Goal: Task Accomplishment & Management: Use online tool/utility

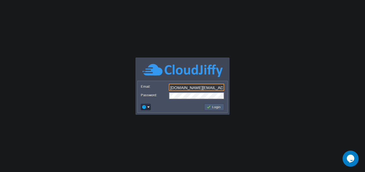
type input "[DOMAIN_NAME][EMAIL_ADDRESS][DOMAIN_NAME]"
click at [210, 105] on button "Login" at bounding box center [213, 106] width 15 height 5
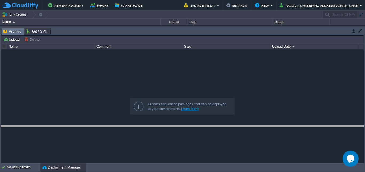
drag, startPoint x: 89, startPoint y: 30, endPoint x: 93, endPoint y: 128, distance: 97.2
click at [93, 128] on body "New Environment Import Marketplace Bonus ₹0.00 Upgrade Account Balance ₹481.44 …" at bounding box center [182, 86] width 365 height 172
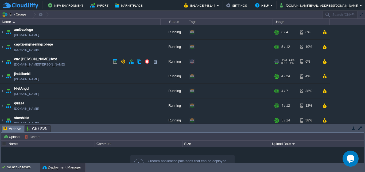
click at [3, 63] on img at bounding box center [2, 61] width 4 height 14
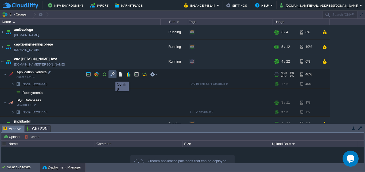
click at [111, 77] on button "button" at bounding box center [112, 74] width 5 height 5
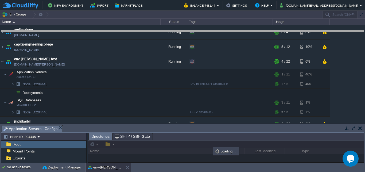
drag, startPoint x: 102, startPoint y: 129, endPoint x: 129, endPoint y: 26, distance: 105.7
click at [129, 26] on body "New Environment Import Marketplace Bonus ₹0.00 Upgrade Account Balance ₹481.44 …" at bounding box center [182, 86] width 365 height 172
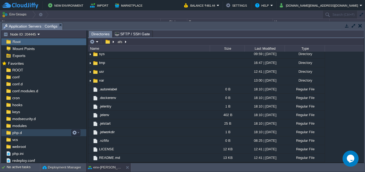
scroll to position [1, 0]
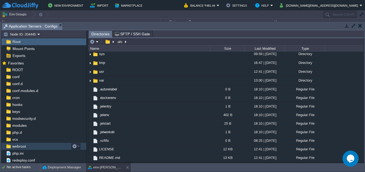
click at [14, 144] on span "webroot" at bounding box center [18, 146] width 15 height 5
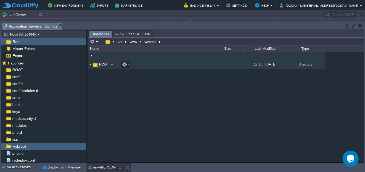
click at [104, 65] on span "ROOT" at bounding box center [103, 64] width 11 height 5
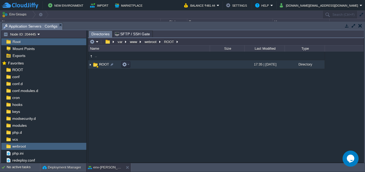
click at [104, 65] on span "ROOT" at bounding box center [103, 64] width 11 height 5
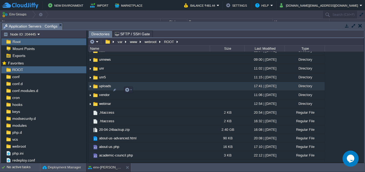
scroll to position [256, 0]
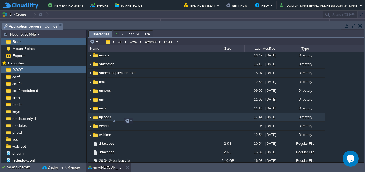
click at [90, 120] on img at bounding box center [90, 117] width 4 height 8
click at [131, 118] on td "uploads" at bounding box center [148, 117] width 121 height 9
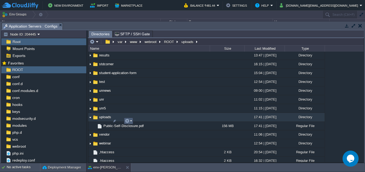
click at [129, 120] on em at bounding box center [128, 120] width 7 height 5
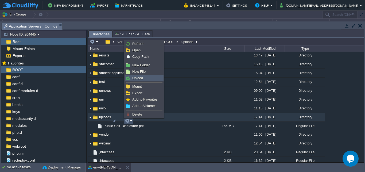
click at [144, 76] on link "Upload" at bounding box center [144, 78] width 38 height 6
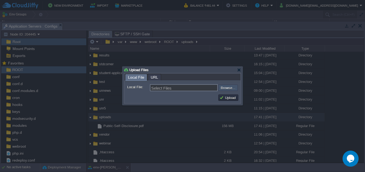
click at [226, 88] on input "file" at bounding box center [204, 87] width 68 height 6
type input "C:\fakepath\Public-Self-Disclosure-2.pdf"
type input "Public-Self-Disclosure-2.pdf"
click at [234, 97] on button "Upload" at bounding box center [228, 97] width 18 height 5
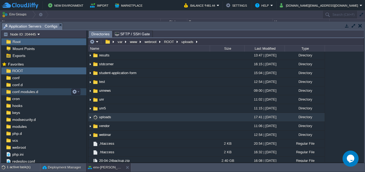
scroll to position [0, 0]
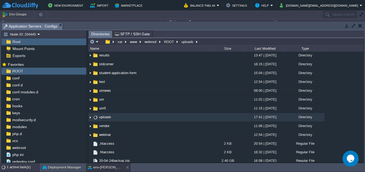
click at [24, 167] on div "1 active task(s)" at bounding box center [23, 167] width 33 height 9
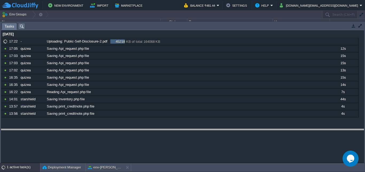
drag, startPoint x: 65, startPoint y: 25, endPoint x: 62, endPoint y: 132, distance: 106.3
click at [62, 132] on body "New Environment Import Marketplace Bonus ₹0.00 Upgrade Account Balance ₹481.44 …" at bounding box center [182, 86] width 365 height 172
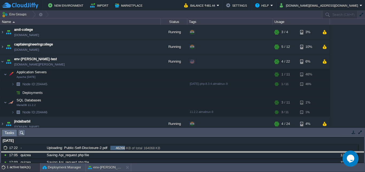
drag, startPoint x: 52, startPoint y: 130, endPoint x: 50, endPoint y: 159, distance: 28.3
click at [50, 159] on body "New Environment Import Marketplace Bonus ₹0.00 Upgrade Account Balance ₹481.44 …" at bounding box center [182, 86] width 365 height 172
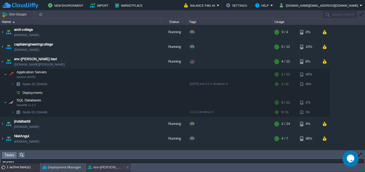
click at [100, 167] on button "env-[PERSON_NAME]-test" at bounding box center [105, 166] width 34 height 5
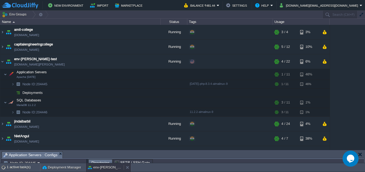
scroll to position [256, 0]
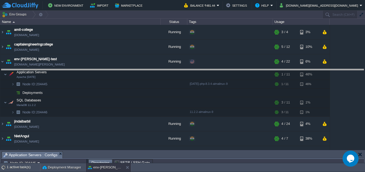
drag, startPoint x: 117, startPoint y: 156, endPoint x: 126, endPoint y: 64, distance: 92.5
click at [127, 67] on body "New Environment Import Marketplace Bonus ₹0.00 Upgrade Account Balance ₹481.44 …" at bounding box center [182, 86] width 365 height 172
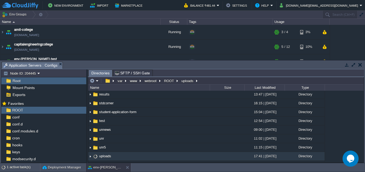
click at [126, 61] on div "Tasks Activity Log Archive Git / SVN Application Servers : Configs Upload Delet…" at bounding box center [182, 111] width 365 height 102
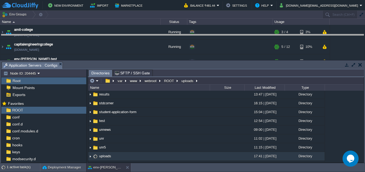
drag, startPoint x: 99, startPoint y: 64, endPoint x: 98, endPoint y: 35, distance: 28.3
click at [98, 35] on body "New Environment Import Marketplace Bonus ₹0.00 Upgrade Account Balance ₹481.44 …" at bounding box center [182, 86] width 365 height 172
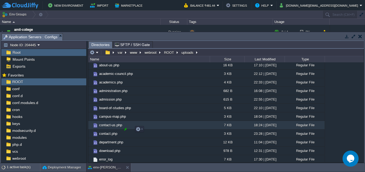
scroll to position [384, 0]
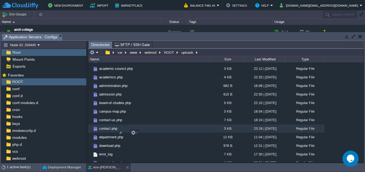
click at [102, 131] on span "contact.php" at bounding box center [108, 128] width 20 height 5
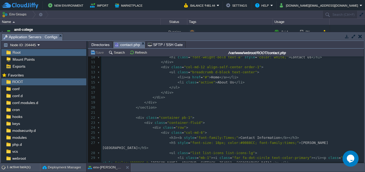
scroll to position [120, 0]
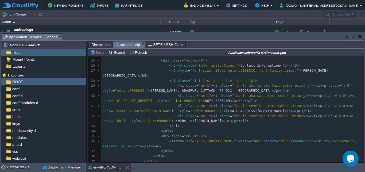
click at [204, 101] on div "45 1 <?php 2 include "header.php" ; 3 ?> 4 ​ 5 < div role = "main" class = "mai…" at bounding box center [232, 65] width 262 height 257
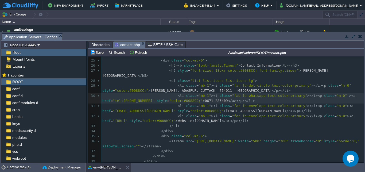
scroll to position [0, 2]
type textarea "7"
type textarea "1255"
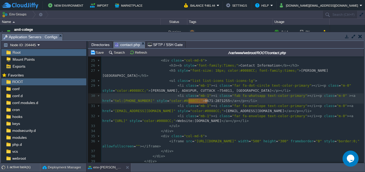
type textarea "0671-2871255"
drag, startPoint x: 188, startPoint y: 102, endPoint x: 208, endPoint y: 102, distance: 20.8
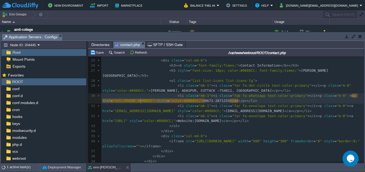
scroll to position [0, 0]
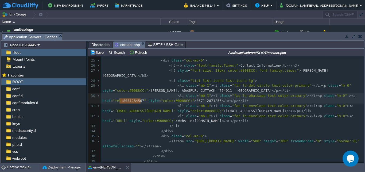
type textarea "8001234567"
drag, startPoint x: 140, startPoint y: 101, endPoint x: 121, endPoint y: 102, distance: 19.5
paste textarea
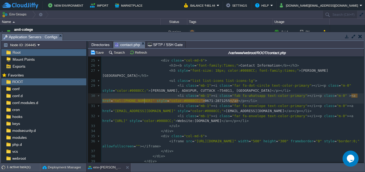
scroll to position [0, 0]
click at [206, 101] on div "x 1 <?php 2 include "header.php" ; 3 ?> 4 ​ 5 < div role = "main" class = "main…" at bounding box center [232, 65] width 262 height 257
type textarea "-"
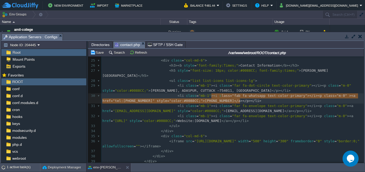
scroll to position [0, 265]
type textarea "<li class="mb-1"><i class="fab fa-whatsapp text-color-primary"></i><p class="m-…"
drag, startPoint x: 243, startPoint y: 100, endPoint x: 170, endPoint y: 96, distance: 73.3
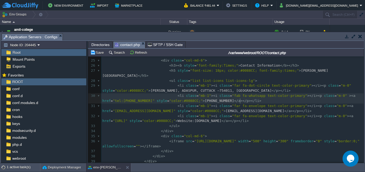
scroll to position [0, 0]
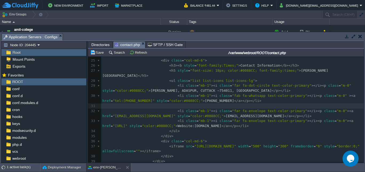
paste textarea "<"
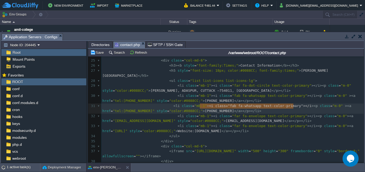
scroll to position [2, 95]
drag, startPoint x: 200, startPoint y: 107, endPoint x: 294, endPoint y: 106, distance: 94.5
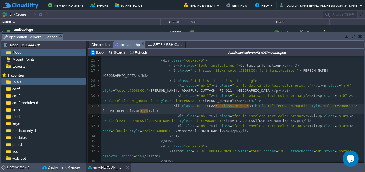
scroll to position [2, 7]
type textarea "FAX :"
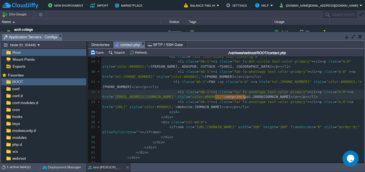
scroll to position [0, 32]
drag, startPoint x: 245, startPoint y: 96, endPoint x: 214, endPoint y: 99, distance: 31.4
type textarea "adaspur"
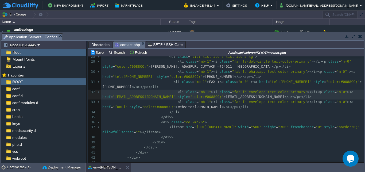
type textarea "college"
click at [251, 96] on div "x 1 <?php 2 include "header.php" ; 3 ?> 4 ​ 5 < div role = "main" class = "main…" at bounding box center [232, 46] width 262 height 267
type textarea "gmail"
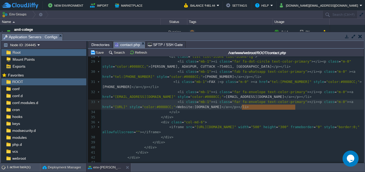
type textarea "[DOMAIN_NAME]"
drag, startPoint x: 295, startPoint y: 108, endPoint x: 244, endPoint y: 108, distance: 51.8
click at [238, 113] on pre "</ ul >" at bounding box center [232, 111] width 262 height 5
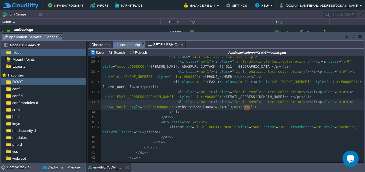
scroll to position [0, 7]
type textarea "[DOMAIN_NAME]"
drag, startPoint x: 243, startPoint y: 107, endPoint x: 296, endPoint y: 106, distance: 53.1
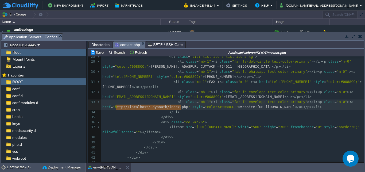
type textarea "[URL]"
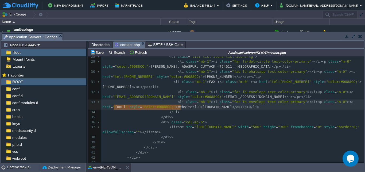
drag, startPoint x: 180, startPoint y: 107, endPoint x: 114, endPoint y: 109, distance: 66.0
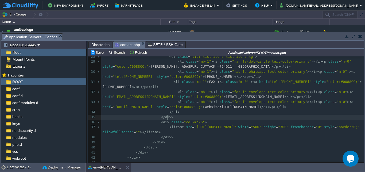
scroll to position [0, 0]
click at [219, 117] on pre "</ div >" at bounding box center [232, 117] width 262 height 5
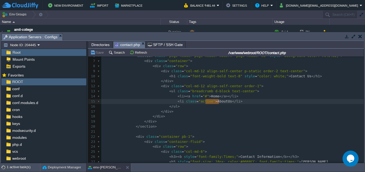
scroll to position [0, 11]
drag, startPoint x: 218, startPoint y: 102, endPoint x: 207, endPoint y: 102, distance: 10.7
type textarea "Contact"
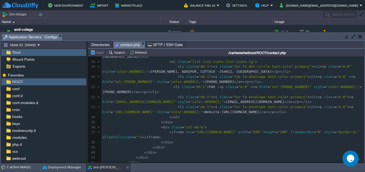
scroll to position [149, 0]
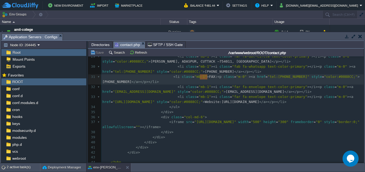
type textarea "FAX :"
drag, startPoint x: 200, startPoint y: 77, endPoint x: 208, endPoint y: 77, distance: 8.5
click at [205, 80] on pre "< li class = "mb-1" >< i class = "fa-solid fa-fax" ></ i > < p class = "m-0" ><…" at bounding box center [232, 79] width 262 height 10
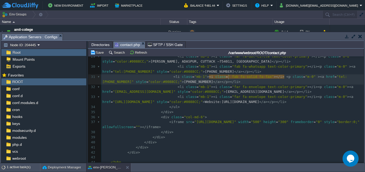
scroll to position [0, 9]
type textarea "fab"
type textarea "fa-solid"
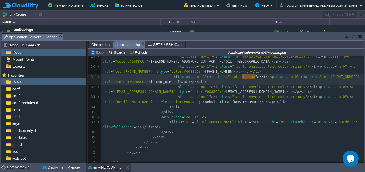
scroll to position [0, 21]
type textarea "fa-fax"></i>"
click at [200, 78] on span "< li class = "mb-1" > < i class = " fab fa-fax" > </ i > < p class = "m-0" >< a…" at bounding box center [232, 78] width 261 height 9
type textarea "<i class=" fab fa-fax"></i>"
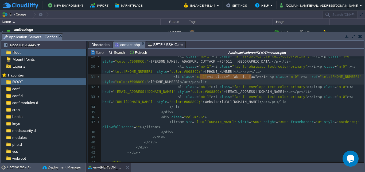
scroll to position [0, 53]
drag, startPoint x: 200, startPoint y: 78, endPoint x: 252, endPoint y: 78, distance: 52.9
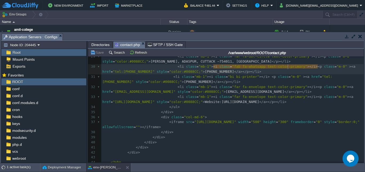
scroll to position [4, 254]
type textarea "<li class="mb-1"><i class="fab fa-whatsapp text-color-primary"
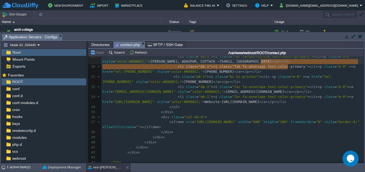
drag, startPoint x: 287, startPoint y: 67, endPoint x: 264, endPoint y: 65, distance: 23.1
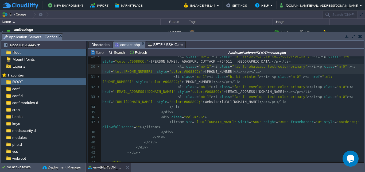
scroll to position [0, 0]
type textarea "text-color-primary"
drag, startPoint x: 253, startPoint y: 67, endPoint x: 286, endPoint y: 67, distance: 33.1
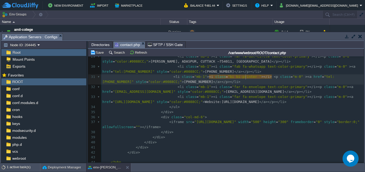
scroll to position [0, 2]
